Goal: Find specific page/section: Find specific page/section

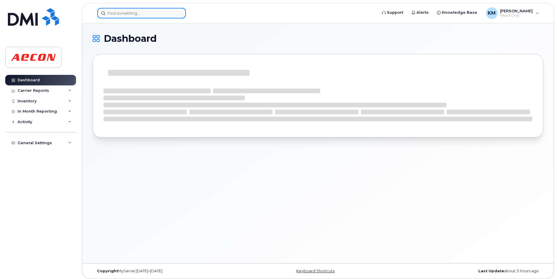
click at [170, 13] on input at bounding box center [141, 13] width 89 height 11
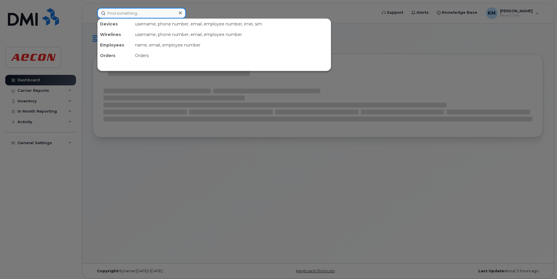
click at [147, 16] on input at bounding box center [141, 13] width 89 height 11
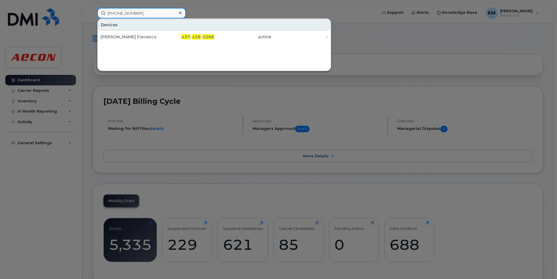
type input "[PHONE_NUMBER]"
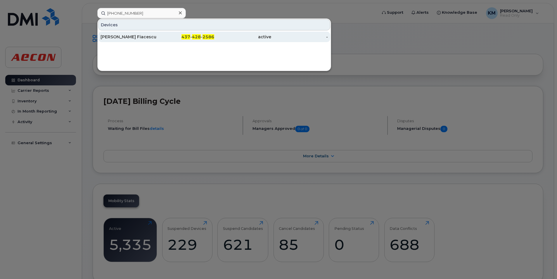
click at [182, 35] on div "437 - 428 - 2586" at bounding box center [185, 37] width 57 height 6
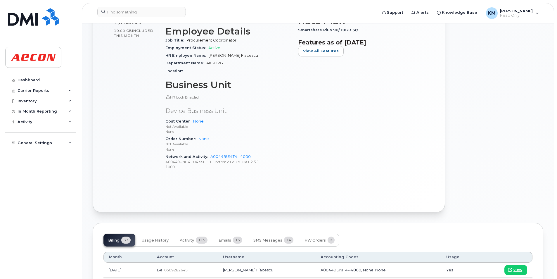
scroll to position [205, 0]
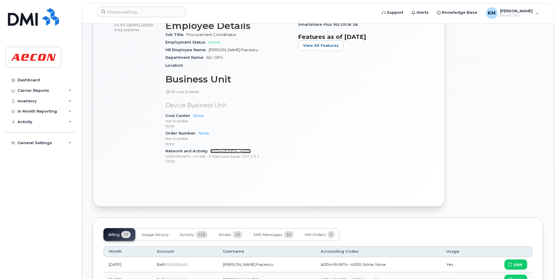
click at [232, 151] on link "A00449UNIT4--4000" at bounding box center [230, 151] width 40 height 4
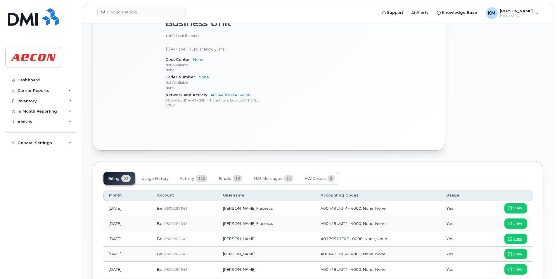
scroll to position [263, 0]
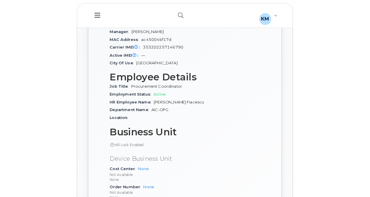
scroll to position [262, 0]
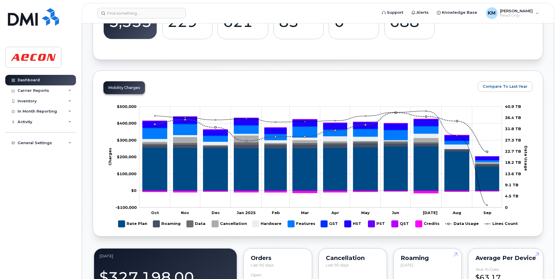
scroll to position [234, 0]
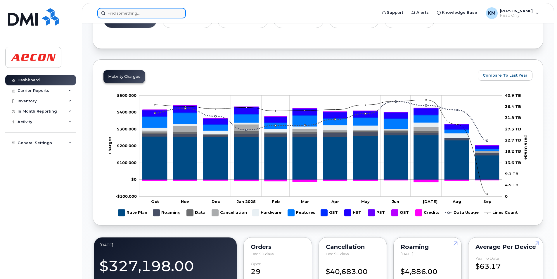
click at [140, 15] on input at bounding box center [141, 13] width 89 height 11
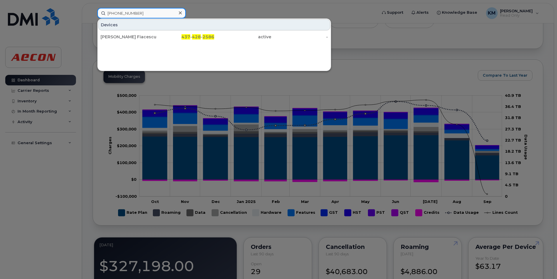
type input "[PHONE_NUMBER]"
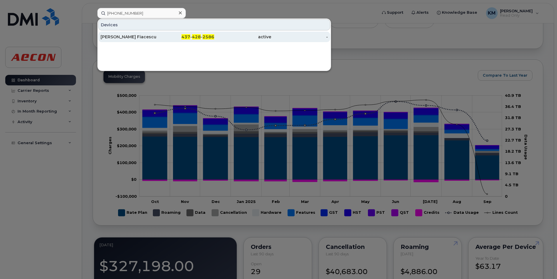
drag, startPoint x: 166, startPoint y: 38, endPoint x: 176, endPoint y: 40, distance: 10.4
click at [166, 38] on div "437 - 428 - 2586" at bounding box center [185, 37] width 57 height 6
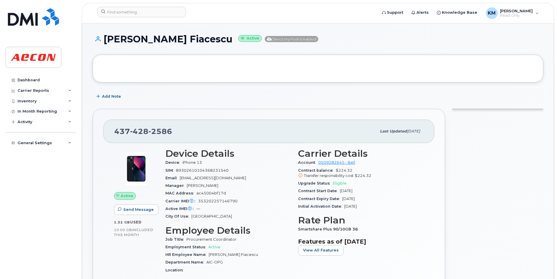
scroll to position [29, 0]
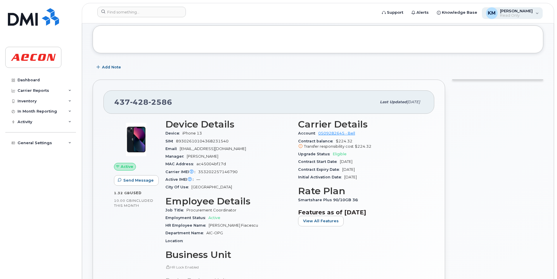
click at [536, 16] on div "KM Kezia Mathew Read Only" at bounding box center [512, 13] width 61 height 12
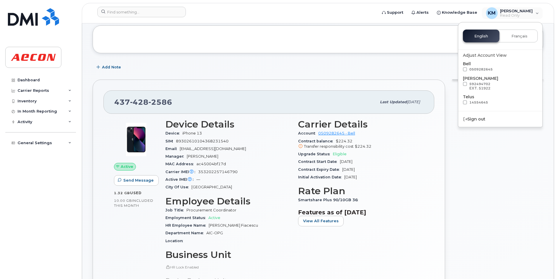
click at [497, 142] on div at bounding box center [497, 230] width 98 height 309
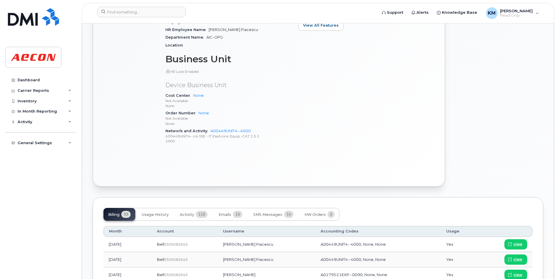
scroll to position [380, 0]
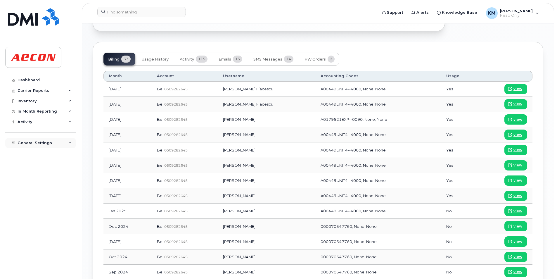
click at [66, 144] on div "General Settings" at bounding box center [40, 143] width 71 height 11
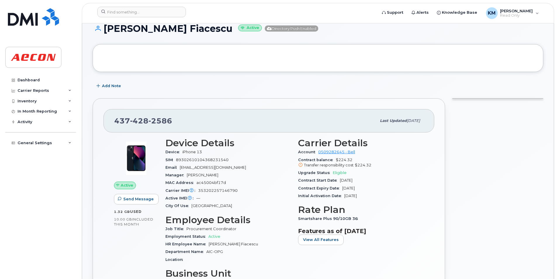
scroll to position [0, 0]
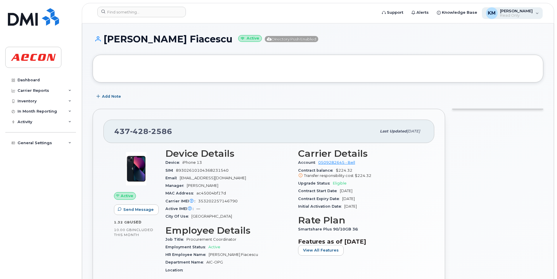
click at [524, 16] on span "Read Only" at bounding box center [516, 15] width 33 height 5
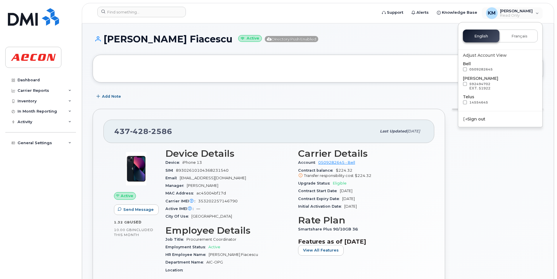
click at [515, 142] on div at bounding box center [497, 259] width 98 height 309
